Goal: Entertainment & Leisure: Consume media (video, audio)

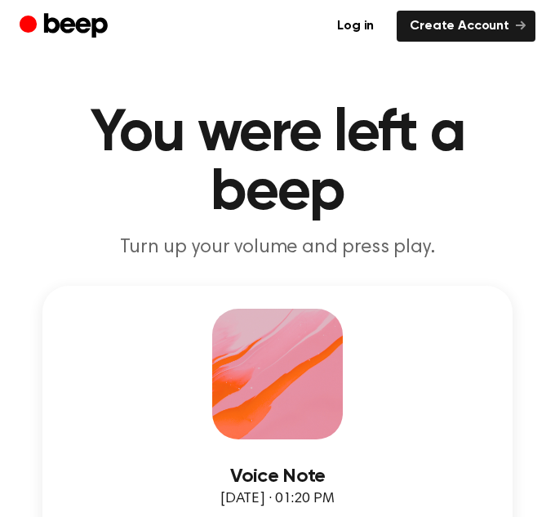
click at [430, 359] on div "Voice Note August 17, 2024 · 01:20 PM 0:00 0:59 Your browser does not support t…" at bounding box center [277, 445] width 470 height 319
click at [497, 181] on h1 "You were left a beep" at bounding box center [278, 164] width 516 height 118
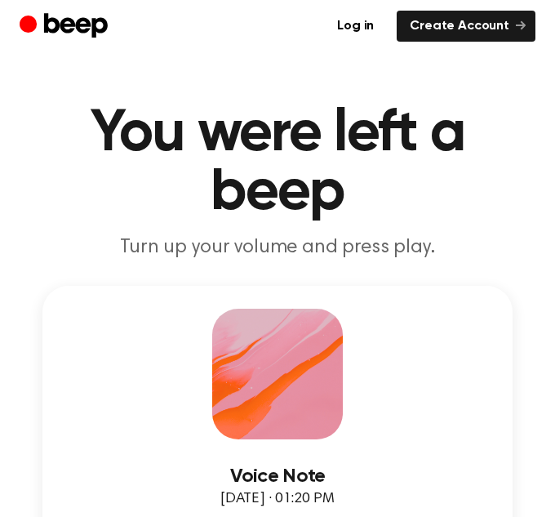
click at [475, 356] on div "Voice Note August 17, 2024 · 01:20 PM 0:00 0:59 Your browser does not support t…" at bounding box center [277, 445] width 470 height 319
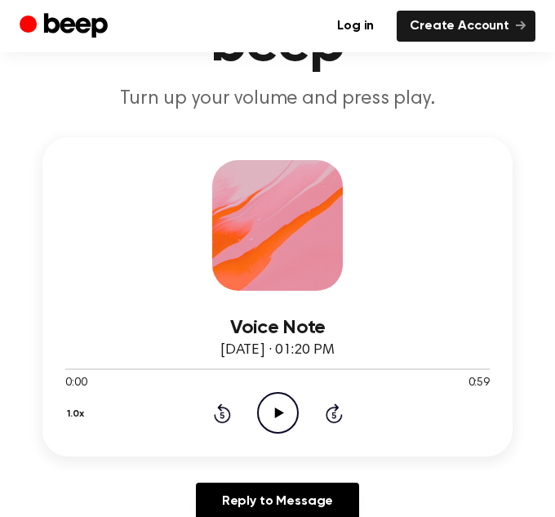
scroll to position [147, 0]
